Goal: Transaction & Acquisition: Obtain resource

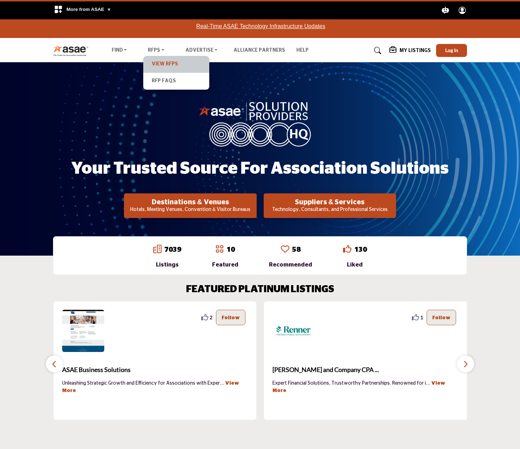
click at [160, 61] on link "View RFPs" at bounding box center [176, 64] width 59 height 10
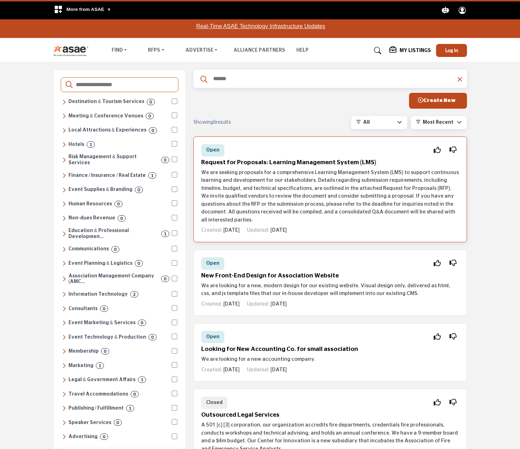
click at [317, 203] on p "We are seeking proposals for a comprehensive Learning Management System (LMS) t…" at bounding box center [330, 197] width 258 height 56
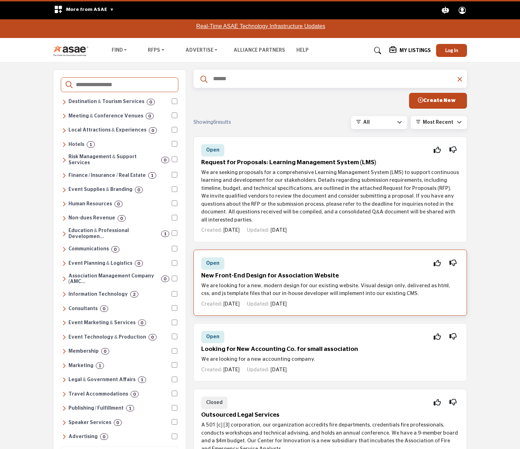
click at [212, 261] on span "Open" at bounding box center [212, 263] width 13 height 5
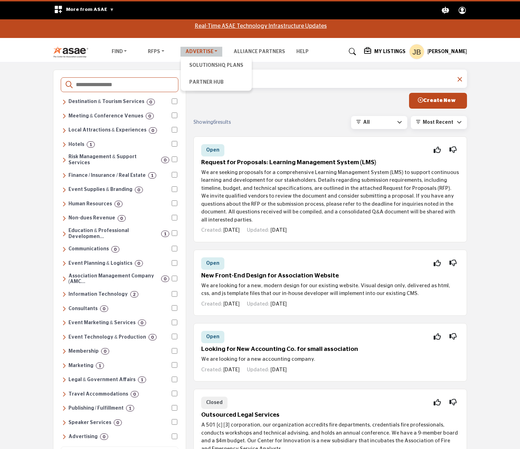
click at [204, 51] on link "Advertise" at bounding box center [202, 52] width 42 height 10
